Goal: Information Seeking & Learning: Learn about a topic

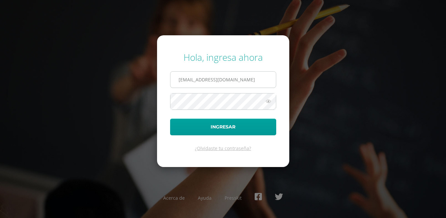
click at [190, 78] on input "24151@lasallechiquimula.edu.gt" at bounding box center [222, 79] width 105 height 16
click at [191, 79] on input "24151@lasallechiquimula.edu.gt" at bounding box center [222, 79] width 105 height 16
click at [189, 80] on input "24151@lasallechiquimula.edu.gt" at bounding box center [222, 79] width 105 height 16
click at [186, 78] on input "241@lasallechiquimula.edu.gt" at bounding box center [222, 79] width 105 height 16
type input "24055@lasallechiquimula.edu.gt"
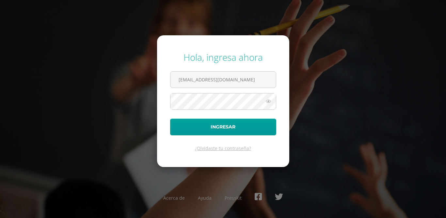
click at [268, 100] on icon at bounding box center [268, 101] width 8 height 8
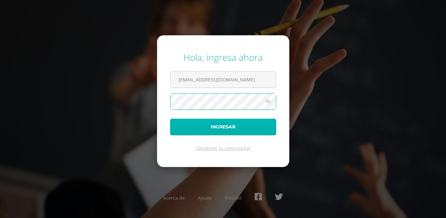
click at [206, 128] on button "Ingresar" at bounding box center [223, 126] width 106 height 17
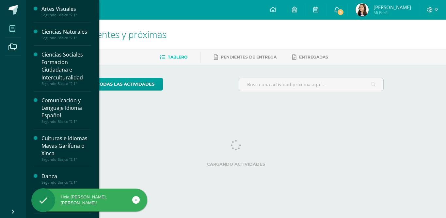
click at [14, 28] on icon at bounding box center [12, 28] width 6 height 7
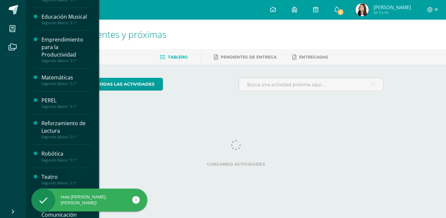
scroll to position [258, 0]
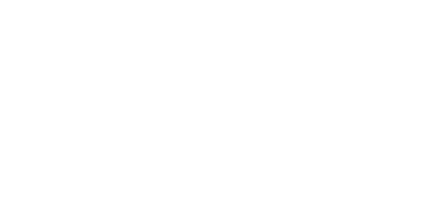
click at [0, 0] on html at bounding box center [0, 0] width 0 height 0
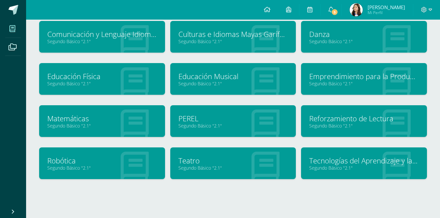
scroll to position [96, 0]
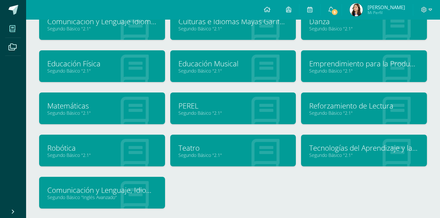
click at [336, 144] on link "Tecnologías del Aprendizaje y la Comunicación" at bounding box center [364, 148] width 110 height 10
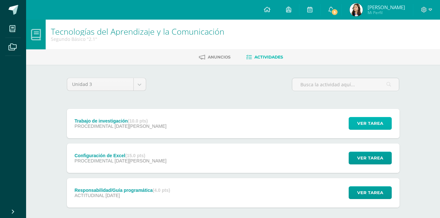
click at [361, 123] on span "Ver tarea" at bounding box center [370, 123] width 26 height 12
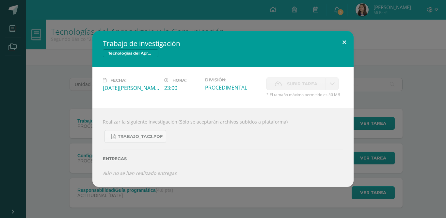
click at [346, 45] on button at bounding box center [344, 42] width 19 height 22
